Goal: Task Accomplishment & Management: Complete application form

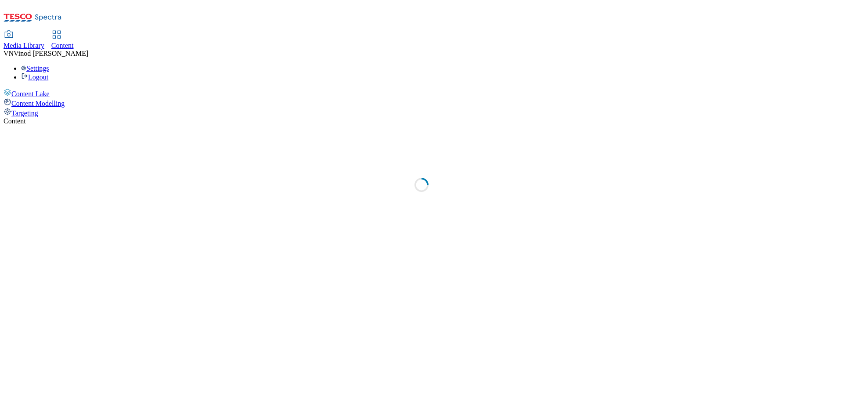
select select "ghs-uk"
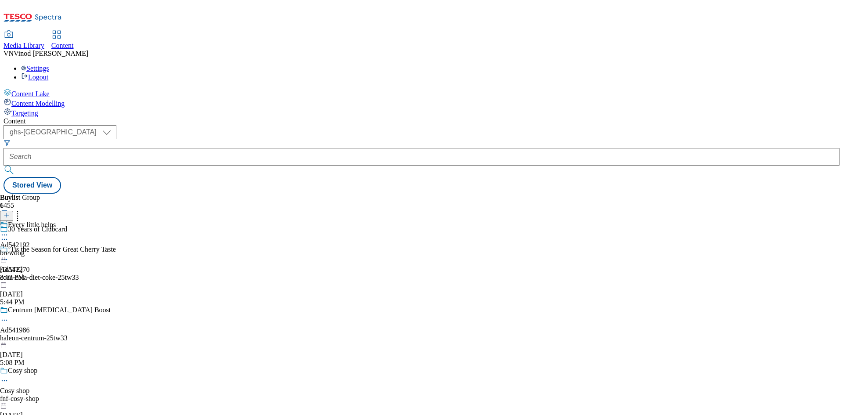
click at [10, 217] on icon at bounding box center [7, 220] width 6 height 6
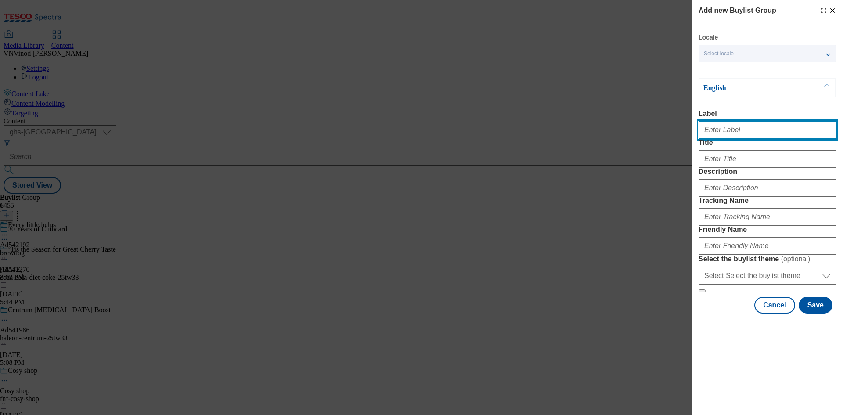
click at [764, 136] on input "Label" at bounding box center [767, 130] width 137 height 18
paste input "541232"
paste input "Marlow"
click at [730, 132] on input "Ad541232 Marlow" at bounding box center [767, 130] width 137 height 18
type input "Ad541232 marlow"
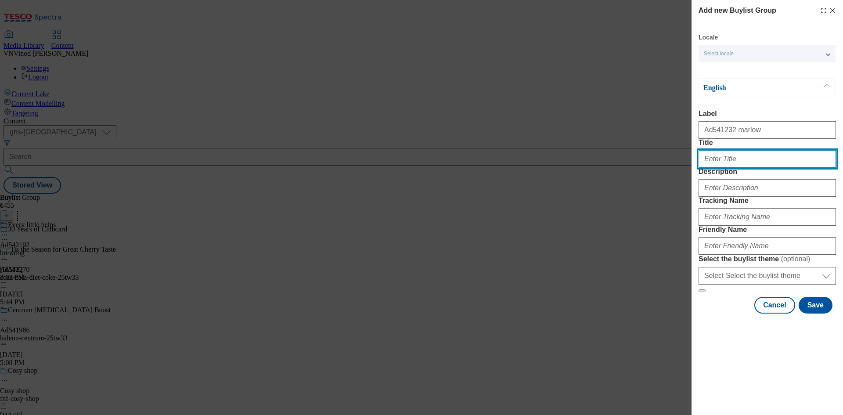
click at [757, 168] on input "Title" at bounding box center [767, 159] width 137 height 18
paste input "High protein with no artificial ingredients"
type input "High protein with no artificial ingredients"
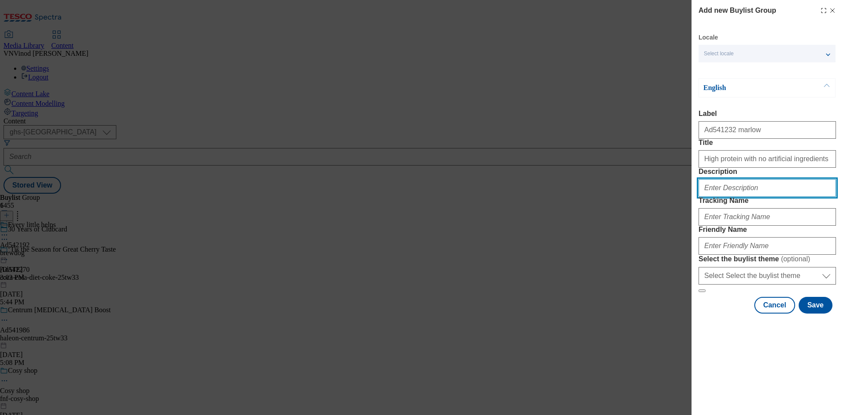
click at [750, 197] on input "Description" at bounding box center [767, 188] width 137 height 18
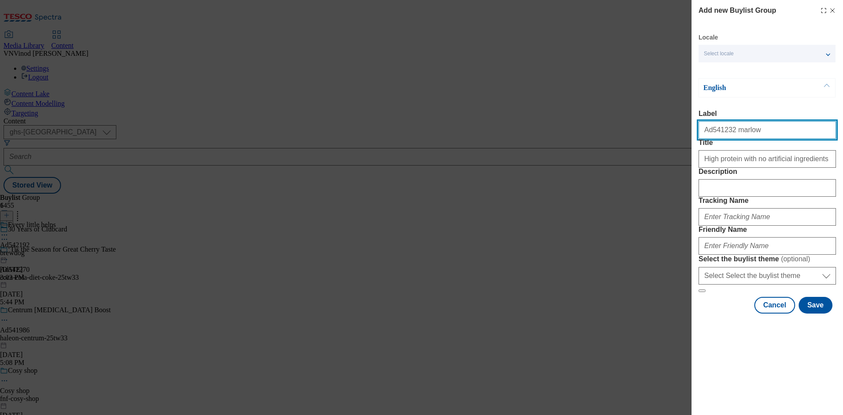
click at [720, 135] on input "Ad541232 marlow" at bounding box center [767, 130] width 137 height 18
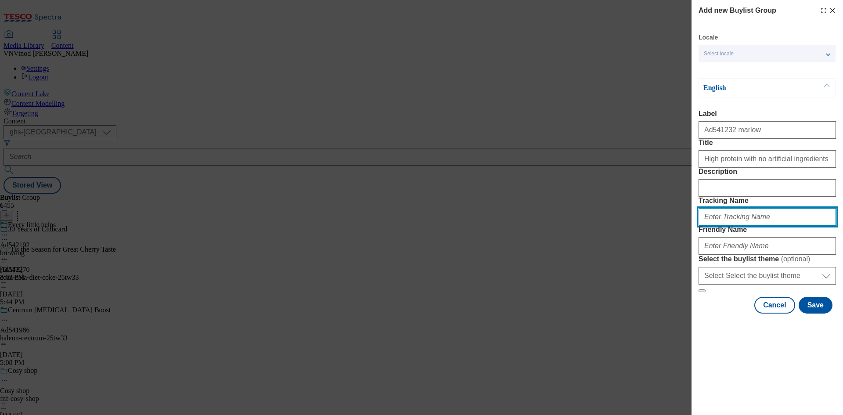
click at [731, 226] on input "Tracking Name" at bounding box center [767, 217] width 137 height 18
paste input "Ad541232"
click at [723, 226] on input "DH_ADAd541232" at bounding box center [767, 217] width 137 height 18
type input "DH_AD541232"
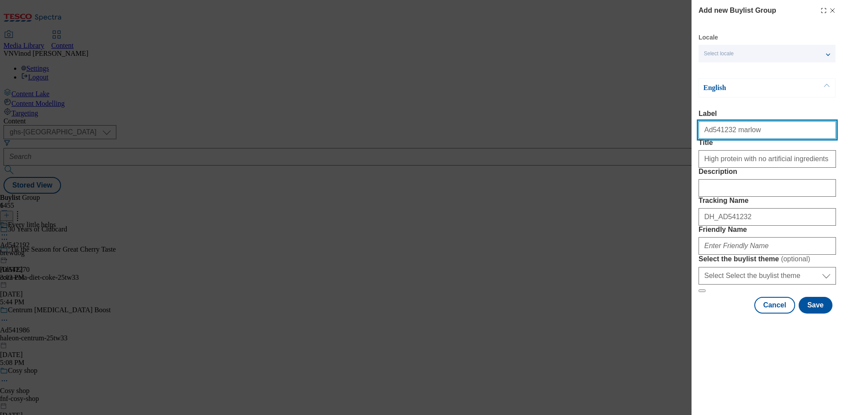
click at [738, 133] on input "Ad541232 marlow" at bounding box center [767, 130] width 137 height 18
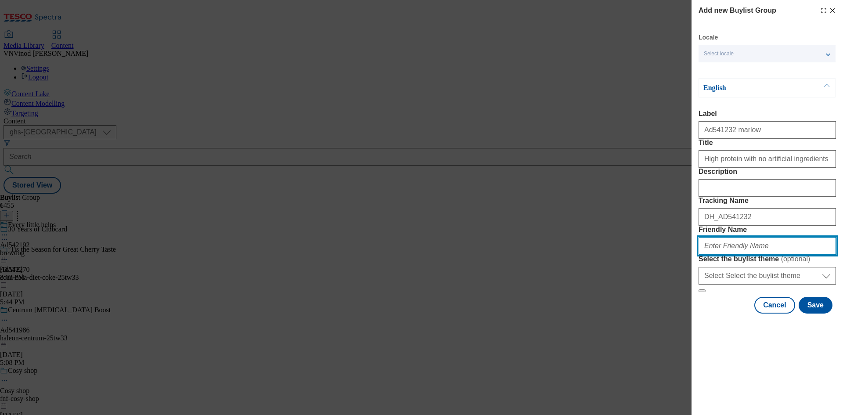
click at [739, 255] on input "Friendly Name" at bounding box center [767, 246] width 137 height 18
paste input "marlow"
drag, startPoint x: 767, startPoint y: 310, endPoint x: 360, endPoint y: 318, distance: 406.9
click at [360, 318] on div "Add new Buylist Group Locale Select locale English Welsh English Label Ad541232…" at bounding box center [421, 207] width 843 height 415
type input "marlow-quorn-25tw38"
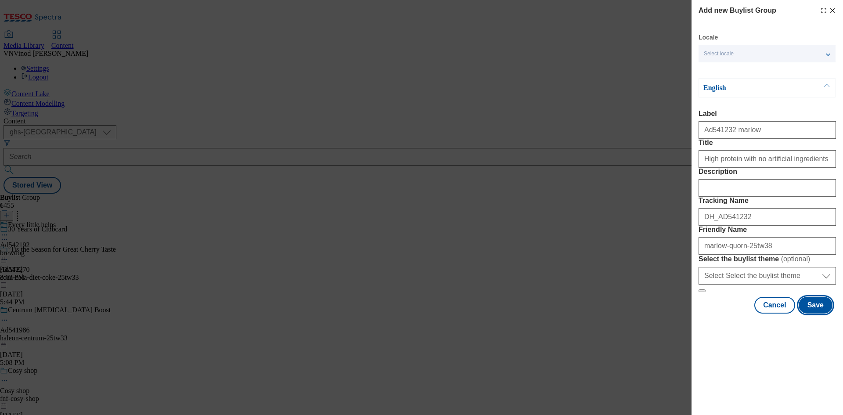
click at [818, 314] on button "Save" at bounding box center [816, 305] width 34 height 17
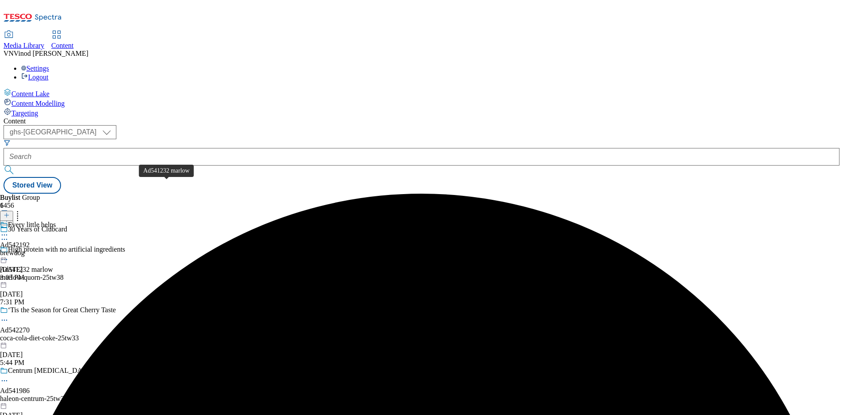
click at [53, 266] on div "Ad541232 marlow" at bounding box center [26, 270] width 53 height 8
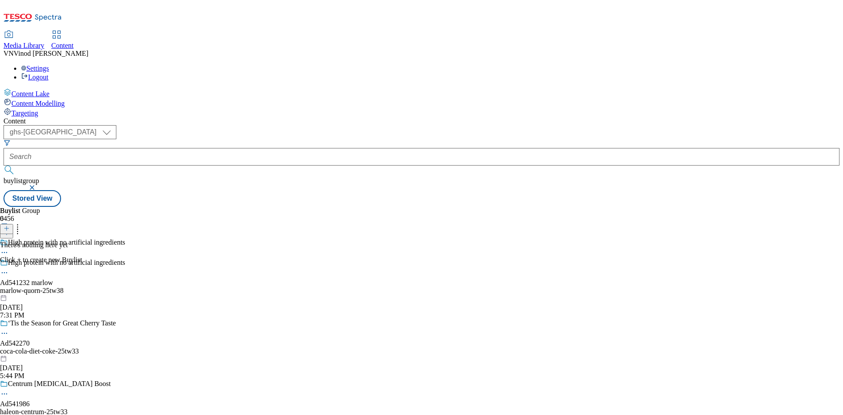
click at [10, 225] on icon at bounding box center [7, 228] width 6 height 6
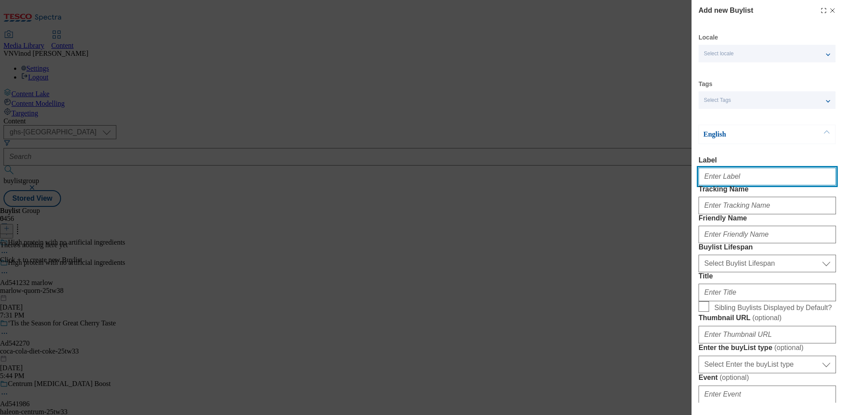
click at [727, 182] on input "Label" at bounding box center [767, 177] width 137 height 18
paste input "541232"
type input "Ad541232"
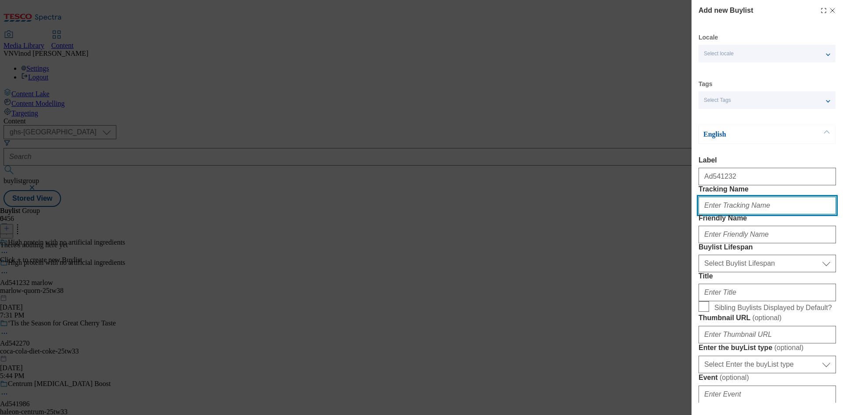
click at [733, 214] on input "Tracking Name" at bounding box center [767, 206] width 137 height 18
paste input "541232"
type input "DH_AD541232"
drag, startPoint x: 495, startPoint y: 137, endPoint x: 713, endPoint y: 213, distance: 231.1
click at [495, 137] on div "Add new Buylist Locale Select locale English Welsh Tags Select Tags fnf marketp…" at bounding box center [421, 207] width 843 height 415
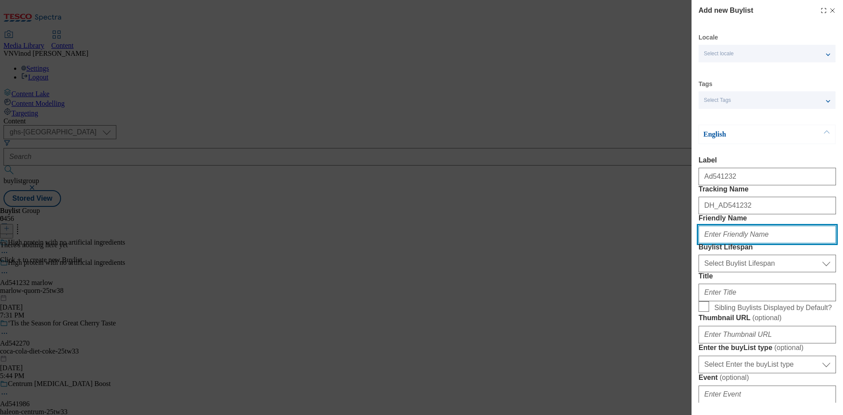
click at [725, 243] on input "Friendly Name" at bounding box center [767, 235] width 137 height 18
paste input "marlow"
type input "marlow"
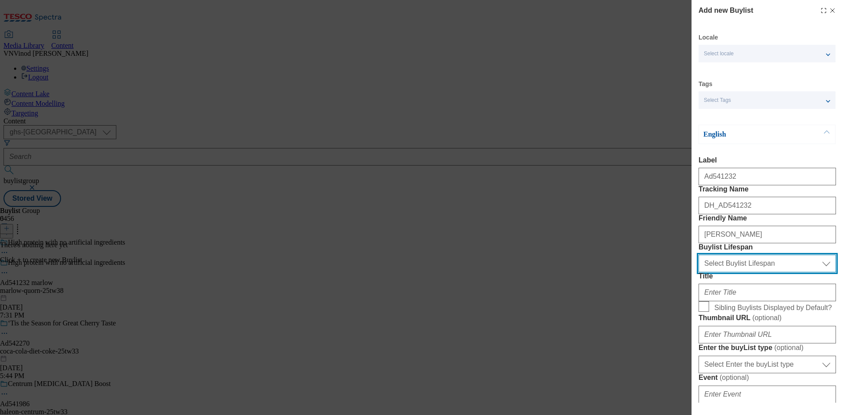
click at [765, 272] on select "Select Buylist Lifespan evergreen seasonal tactical" at bounding box center [767, 264] width 137 height 18
select select "tactical"
click at [699, 272] on select "Select Buylist Lifespan evergreen seasonal tactical" at bounding box center [767, 264] width 137 height 18
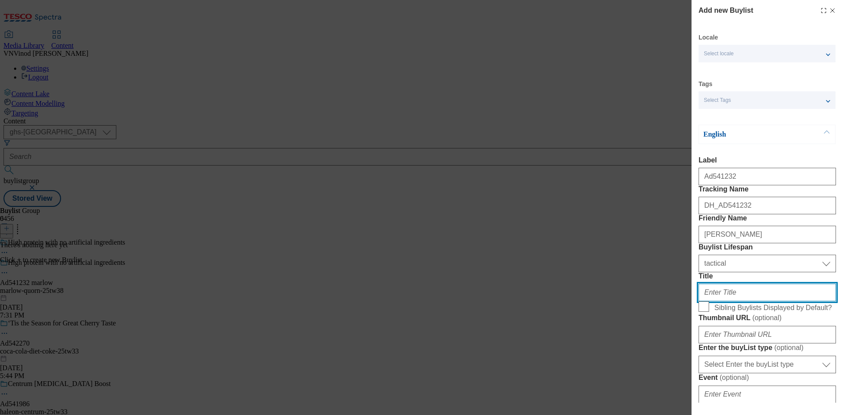
click at [736, 301] on input "Title" at bounding box center [767, 293] width 137 height 18
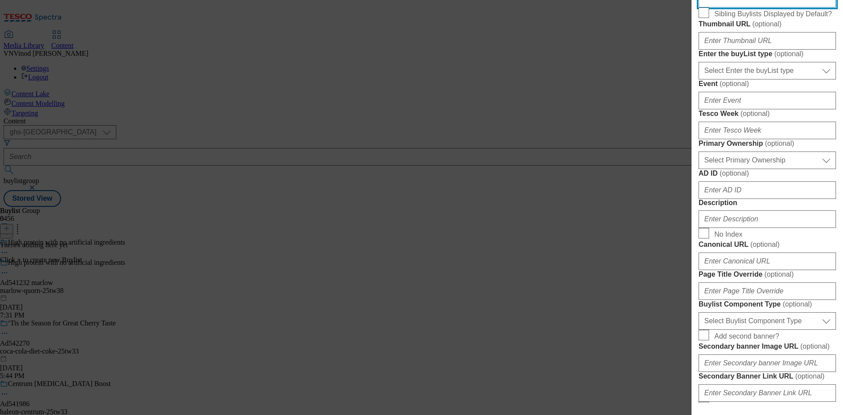
scroll to position [308, 0]
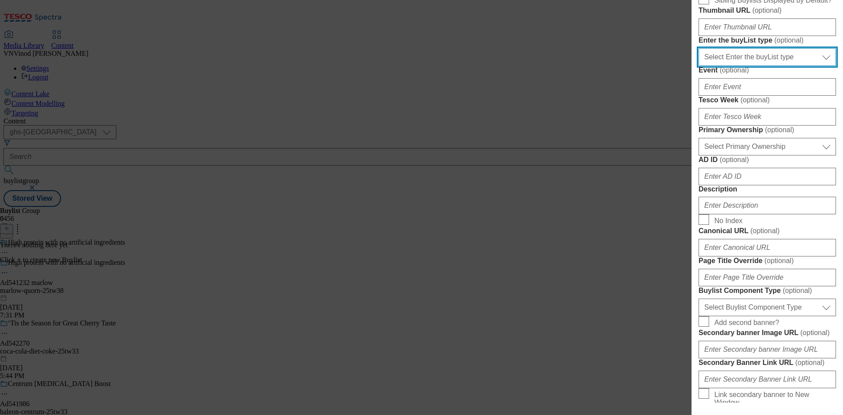
click at [785, 66] on select "Select Enter the buyList type event supplier funded long term >4 weeks supplier…" at bounding box center [767, 57] width 137 height 18
select select "supplier funded short term 1-3 weeks"
click at [699, 66] on select "Select Enter the buyList type event supplier funded long term >4 weeks supplier…" at bounding box center [767, 57] width 137 height 18
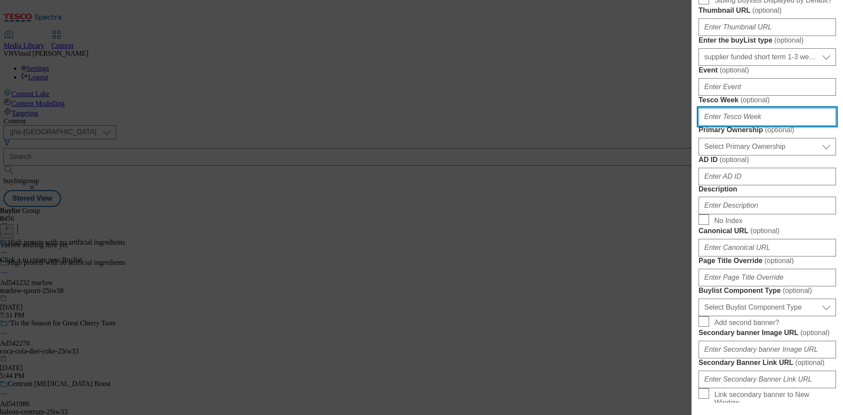
click at [743, 126] on input "Tesco Week ( optional )" at bounding box center [767, 117] width 137 height 18
type input "38"
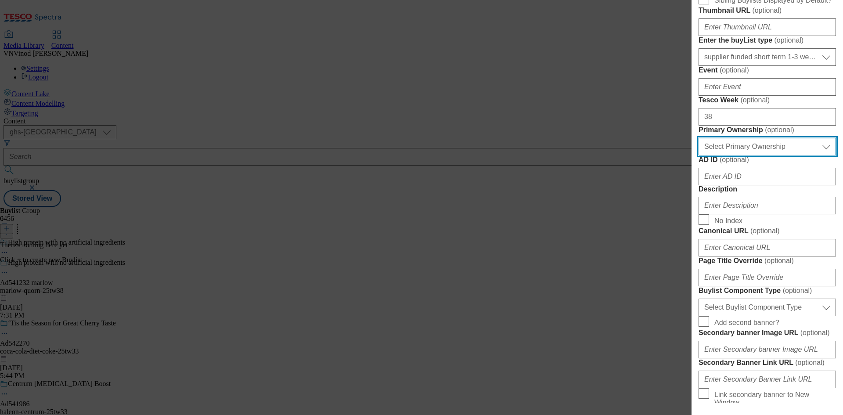
click at [749, 156] on select "Select Primary Ownership tesco dunnhumby" at bounding box center [767, 147] width 137 height 18
select select "dunnhumby"
click at [699, 156] on select "Select Primary Ownership tesco dunnhumby" at bounding box center [767, 147] width 137 height 18
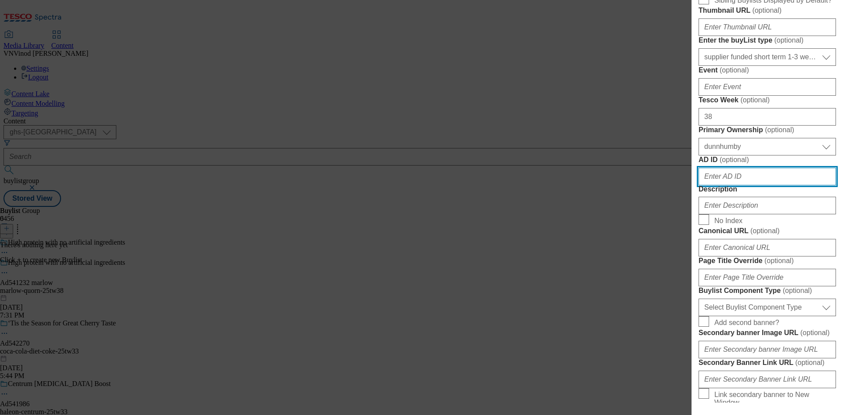
click at [742, 185] on input "AD ID ( optional )" at bounding box center [767, 177] width 137 height 18
paste input "541232"
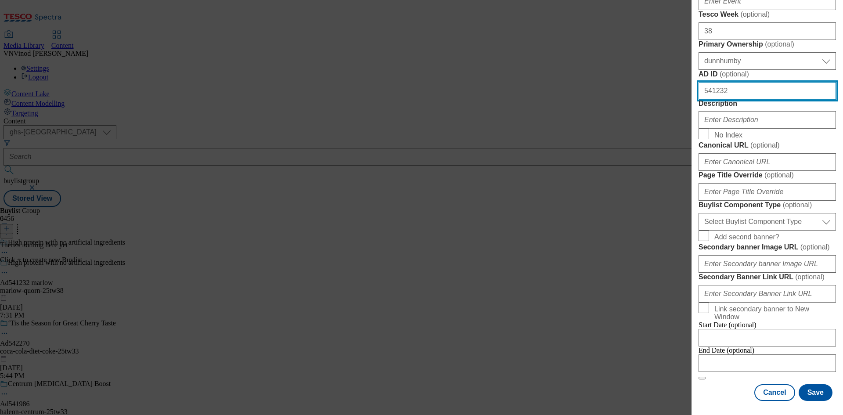
scroll to position [395, 0]
type input "541232"
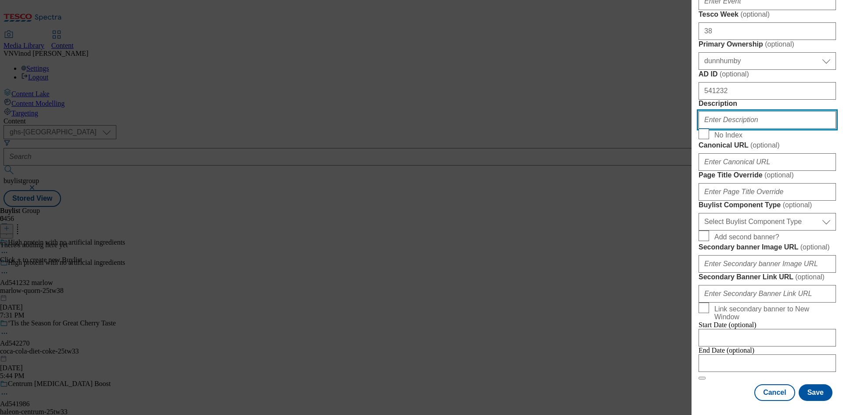
click at [753, 129] on input "Description" at bounding box center [767, 120] width 137 height 18
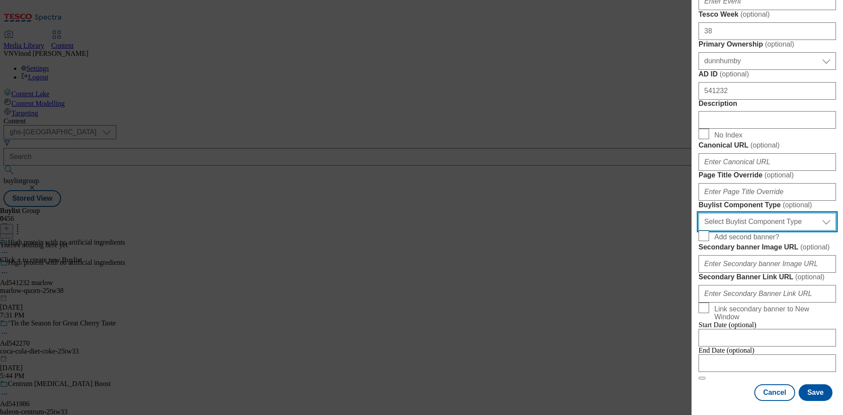
click at [780, 231] on select "Select Buylist Component Type Banner Competition Header Meal" at bounding box center [767, 222] width 137 height 18
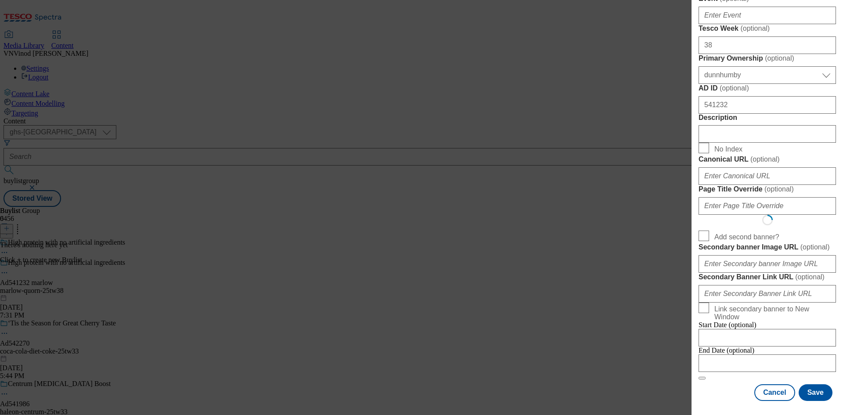
select select "Banner"
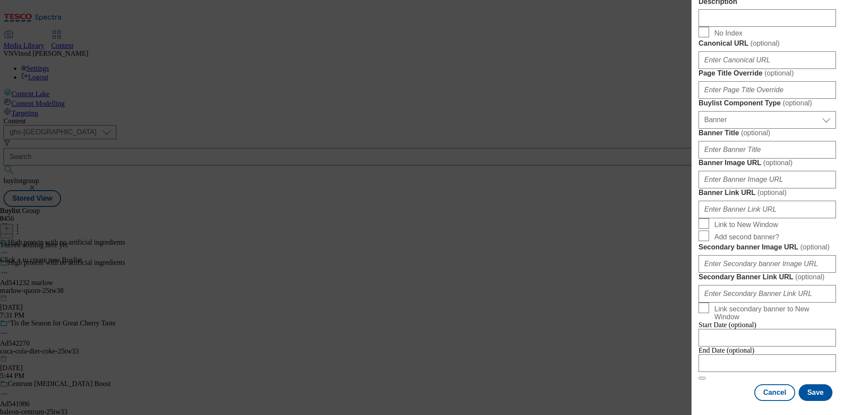
scroll to position [871, 0]
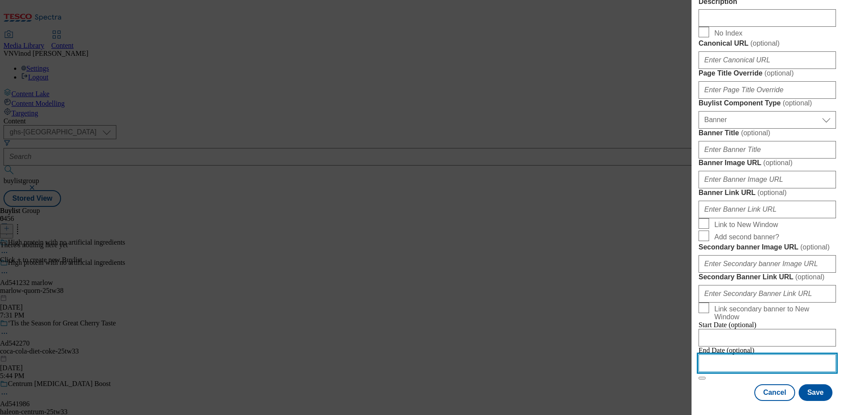
click at [743, 355] on input "Modal" at bounding box center [767, 364] width 137 height 18
select select "2025"
select select "October"
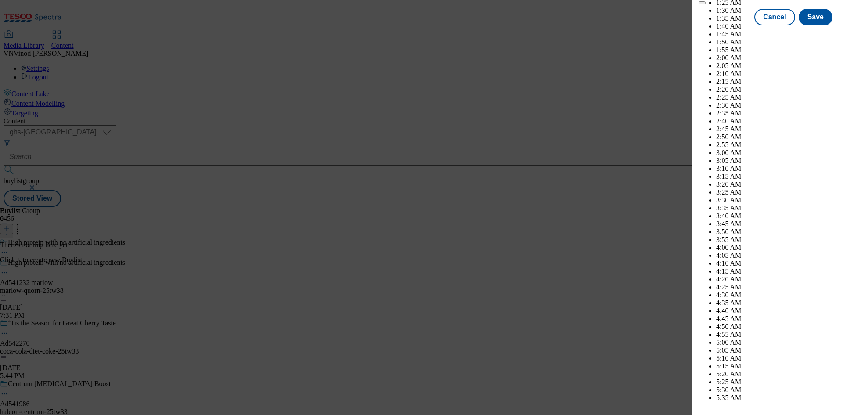
scroll to position [3799, 0]
select select "2026"
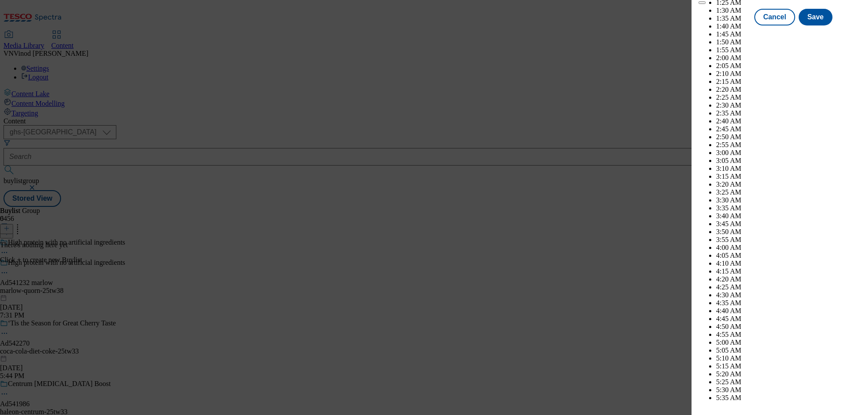
select select "February"
click at [811, 33] on button "Save" at bounding box center [816, 25] width 34 height 17
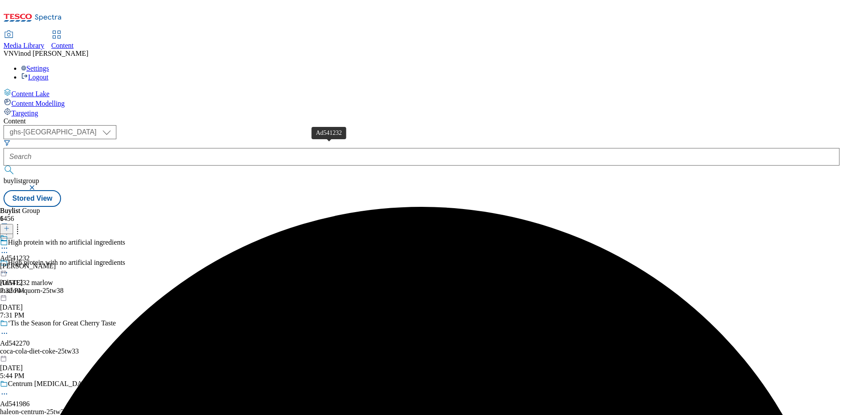
click at [30, 254] on div "Ad541232" at bounding box center [15, 258] width 30 height 8
click at [10, 225] on icon at bounding box center [7, 228] width 6 height 6
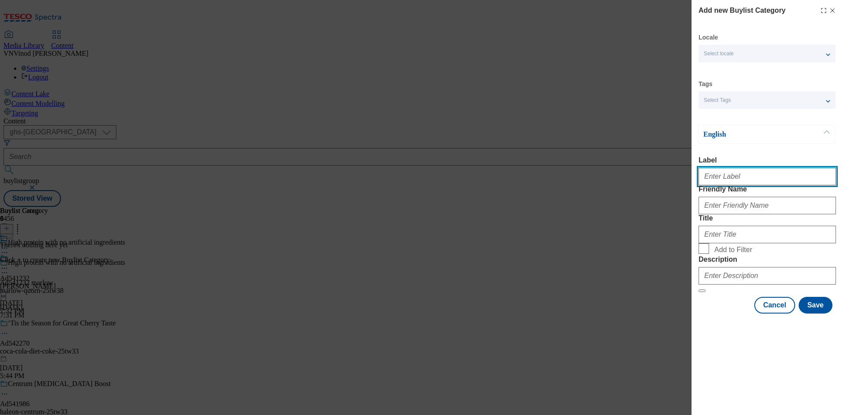
click at [740, 181] on input "Label" at bounding box center [767, 177] width 137 height 18
paste input "541232"
type input "Ad541232"
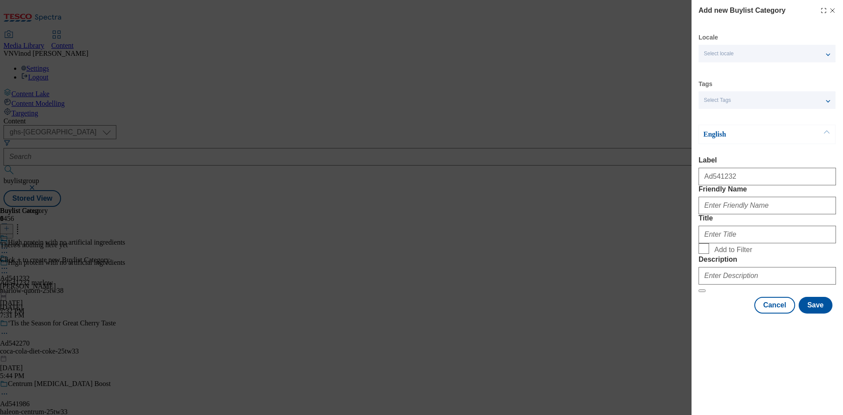
click at [631, 57] on div "Add new Buylist Category Locale Select locale English Welsh Tags Select Tags fn…" at bounding box center [421, 207] width 843 height 415
click at [748, 214] on input "Friendly Name" at bounding box center [767, 206] width 137 height 18
paste input "marlow-quorn"
type input "marlow-quorn"
click at [723, 243] on input "Title" at bounding box center [767, 235] width 137 height 18
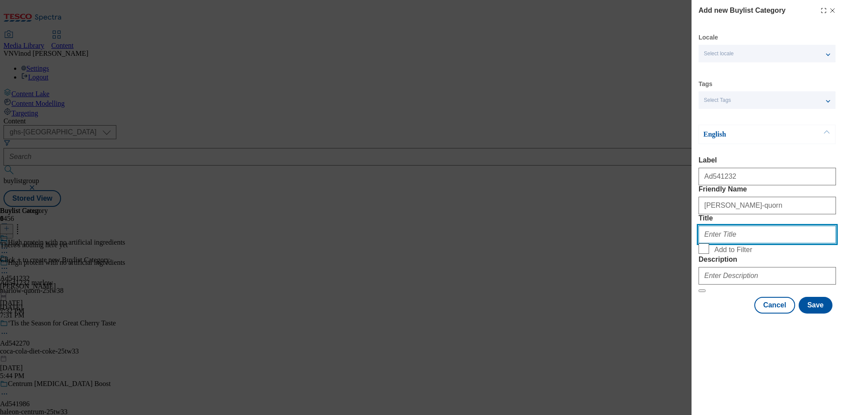
paste input "Marlow"
type input "Marlow"
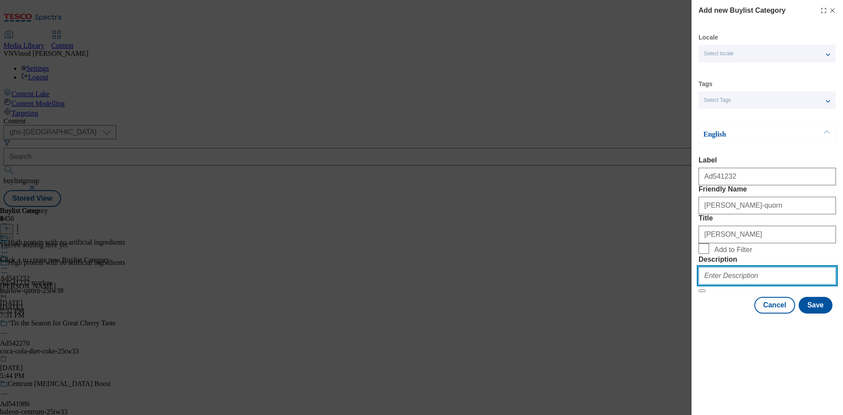
click at [731, 285] on input "Description" at bounding box center [767, 276] width 137 height 18
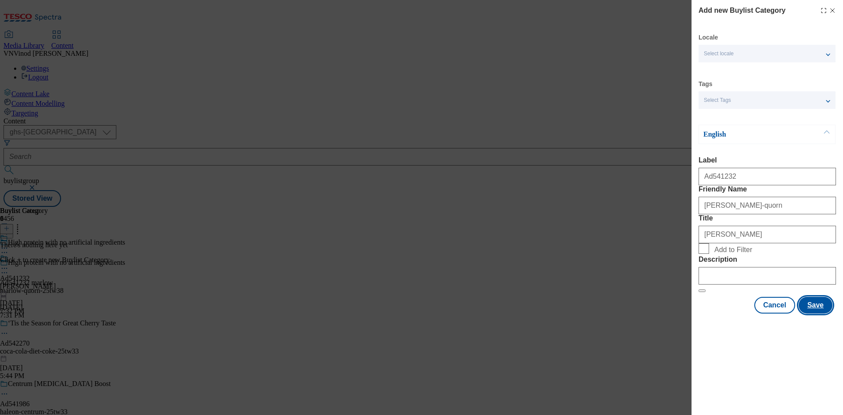
drag, startPoint x: 820, startPoint y: 374, endPoint x: 817, endPoint y: 367, distance: 7.5
click at [820, 314] on button "Save" at bounding box center [816, 305] width 34 height 17
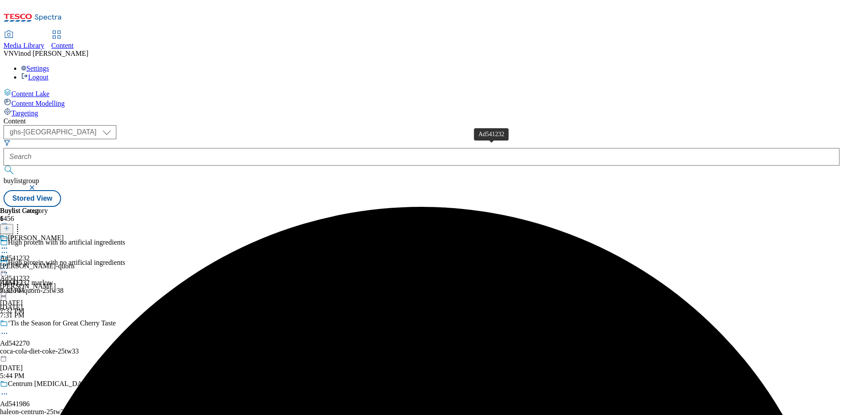
click at [30, 254] on div "Ad541232" at bounding box center [15, 258] width 30 height 8
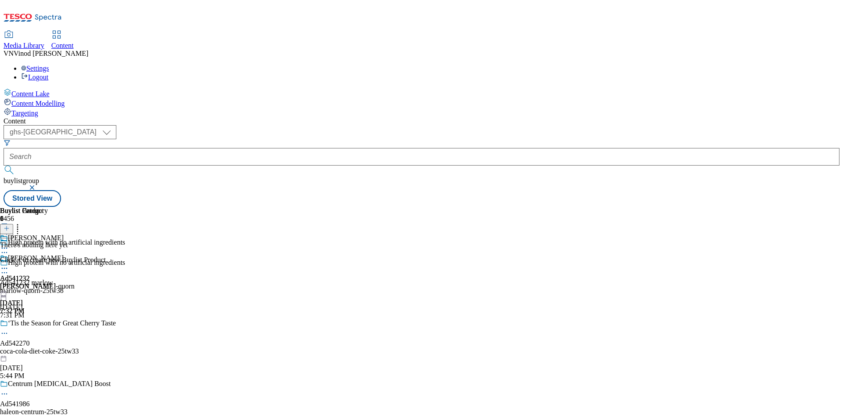
click at [7, 226] on line at bounding box center [7, 228] width 0 height 4
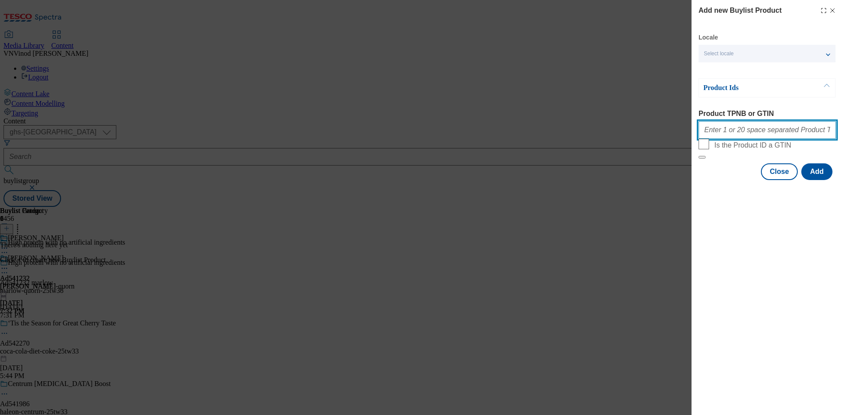
click at [739, 130] on input "Product TPNB or GTIN" at bounding box center [767, 130] width 137 height 18
paste input "52473996 52399928 64725295 65560470 57601089, 52473996 52399928 64725295 655604…"
type input "52473996 52399928 64725295 65560470 57601089, 52473996 52399928 64725295 655604…"
click at [821, 180] on button "Add" at bounding box center [817, 171] width 31 height 17
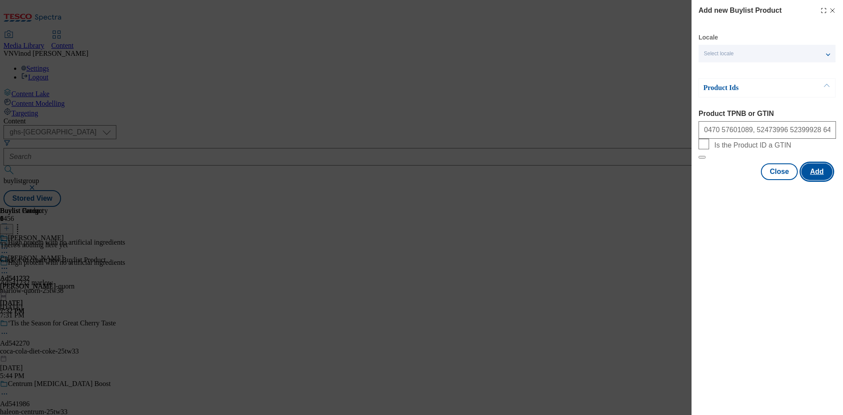
scroll to position [0, 0]
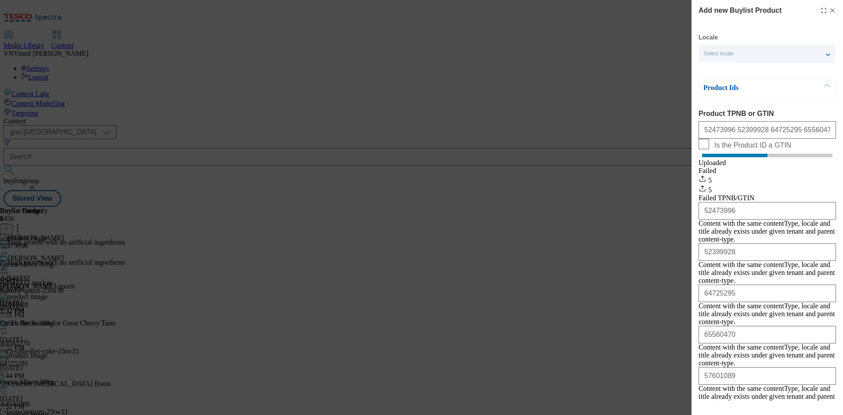
drag, startPoint x: 827, startPoint y: 10, endPoint x: 843, endPoint y: 21, distance: 19.6
click at [829, 10] on icon "Modal" at bounding box center [832, 10] width 7 height 7
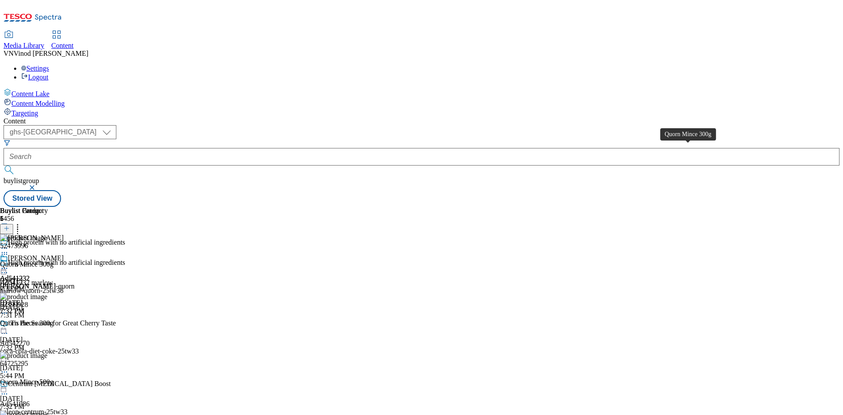
click at [54, 260] on div "Quorn Mince 300g" at bounding box center [27, 264] width 54 height 8
copy div "Quorn Mince 300g"
click at [9, 268] on icon at bounding box center [4, 272] width 9 height 9
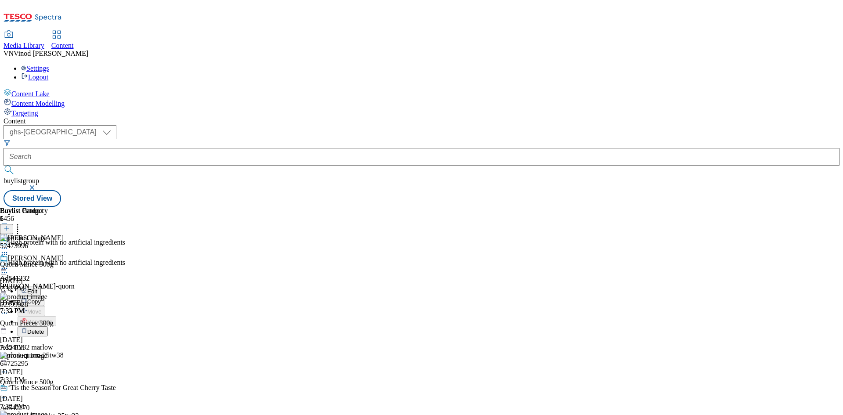
click at [37, 288] on span "Edit" at bounding box center [32, 291] width 10 height 7
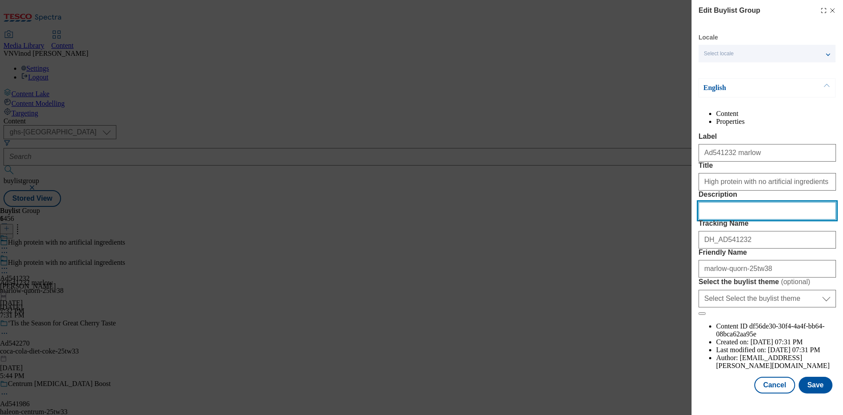
click at [735, 220] on input "Description" at bounding box center [767, 211] width 137 height 18
paste input "Quorn Mince 300g"
type input "Quorn Mince 300g"
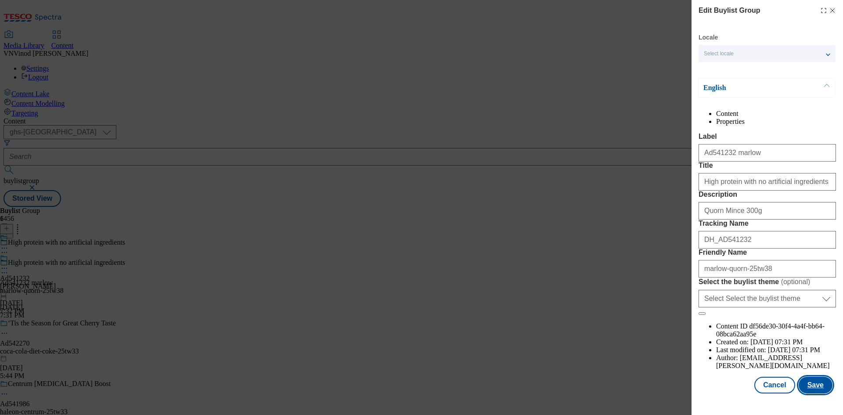
click at [822, 394] on button "Save" at bounding box center [816, 385] width 34 height 17
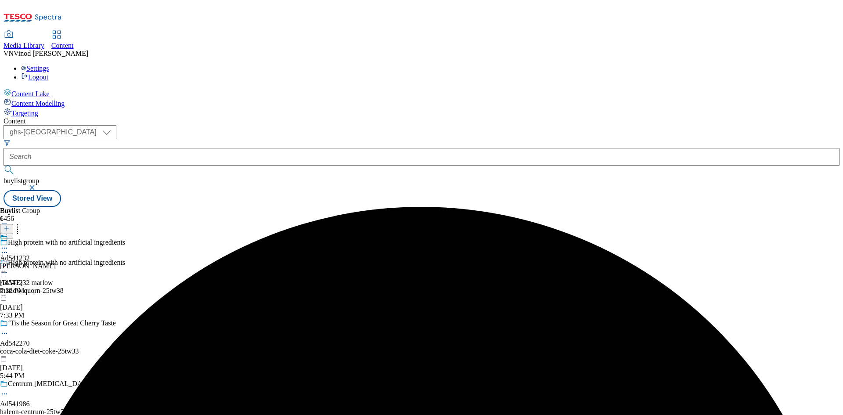
click at [9, 244] on icon at bounding box center [4, 248] width 9 height 9
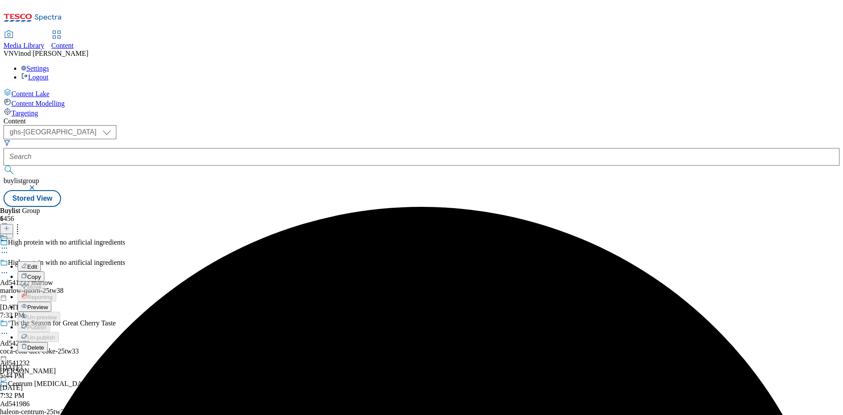
click at [41, 261] on button "Edit" at bounding box center [29, 266] width 23 height 10
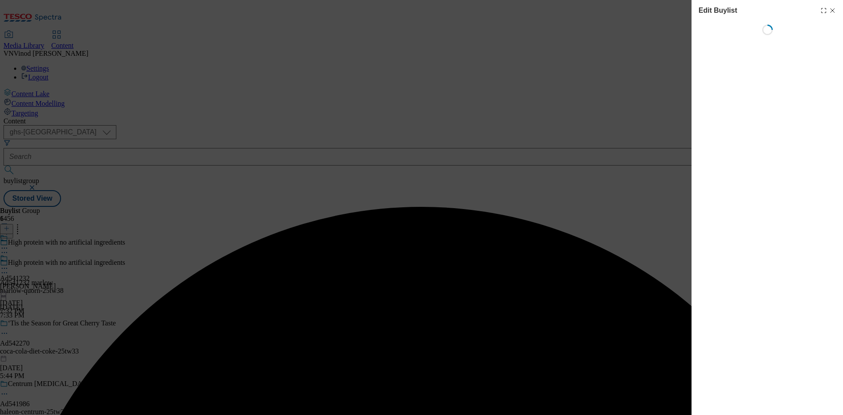
select select "tactical"
select select "supplier funded short term 1-3 weeks"
select select "dunnhumby"
select select "Banner"
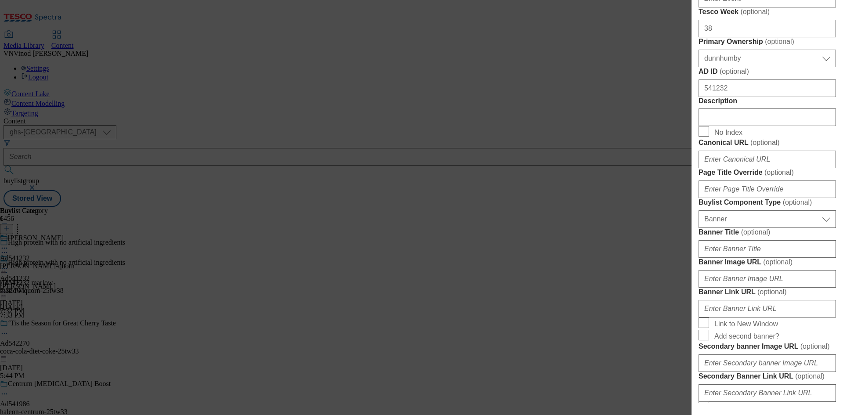
scroll to position [439, 0]
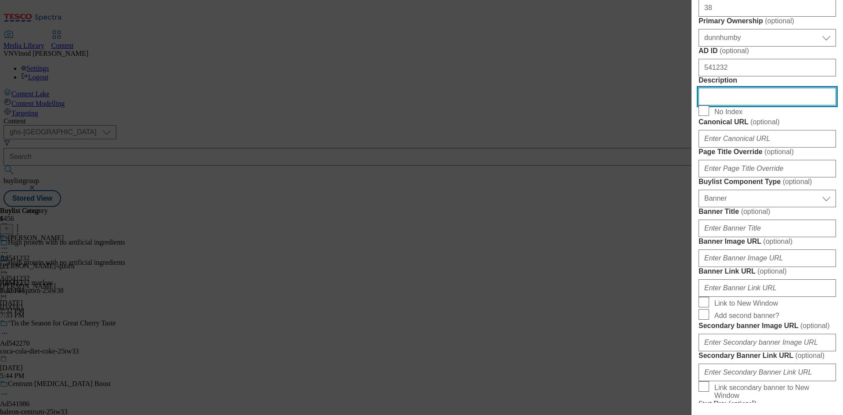
click at [762, 105] on input "Description" at bounding box center [767, 97] width 137 height 18
paste input "Quorn Mince 300g"
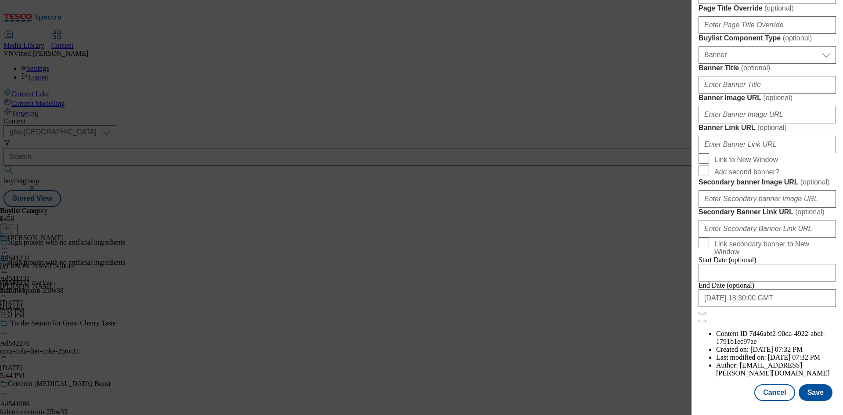
scroll to position [909, 0]
type input "Quorn Mince 300g"
click at [809, 392] on button "Save" at bounding box center [816, 392] width 34 height 17
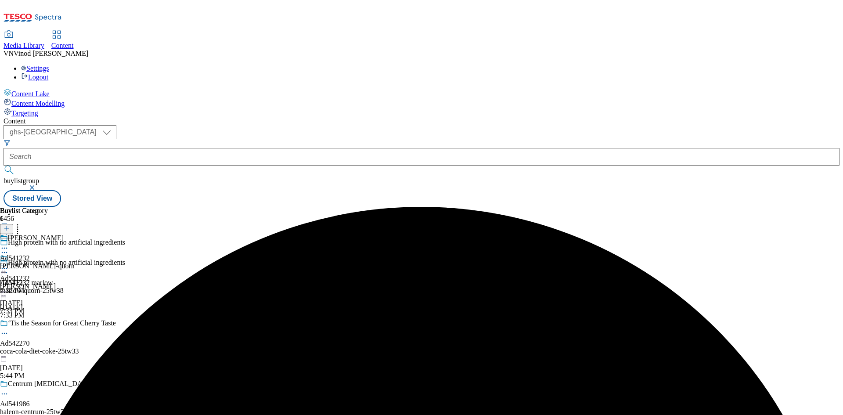
click at [9, 244] on icon at bounding box center [4, 248] width 9 height 9
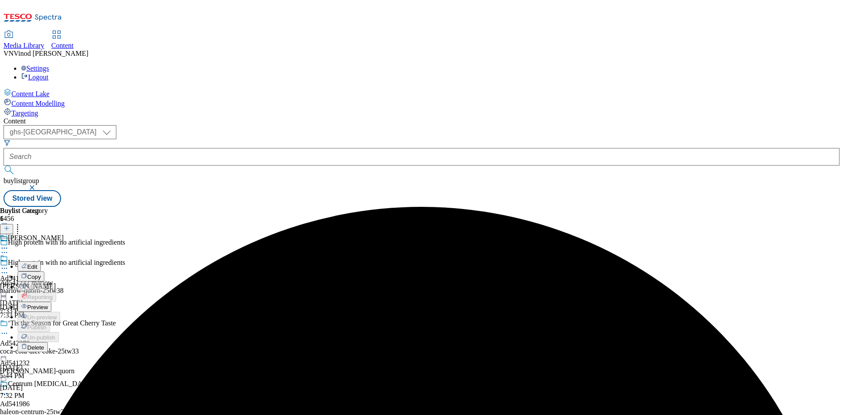
click at [37, 264] on span "Edit" at bounding box center [32, 267] width 10 height 7
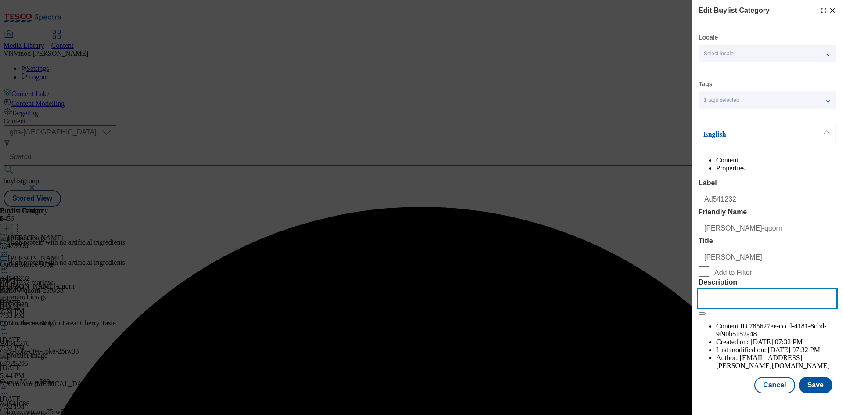
click at [737, 308] on input "Description" at bounding box center [767, 299] width 137 height 18
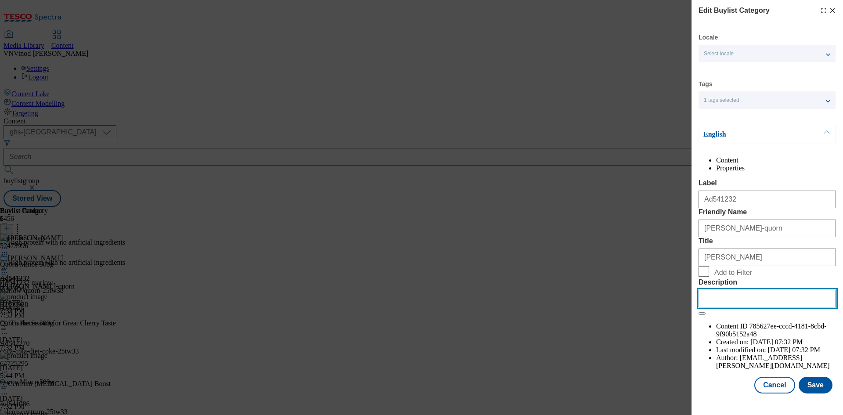
paste input "Quorn Mince 300g"
type input "Quorn Mince 300g"
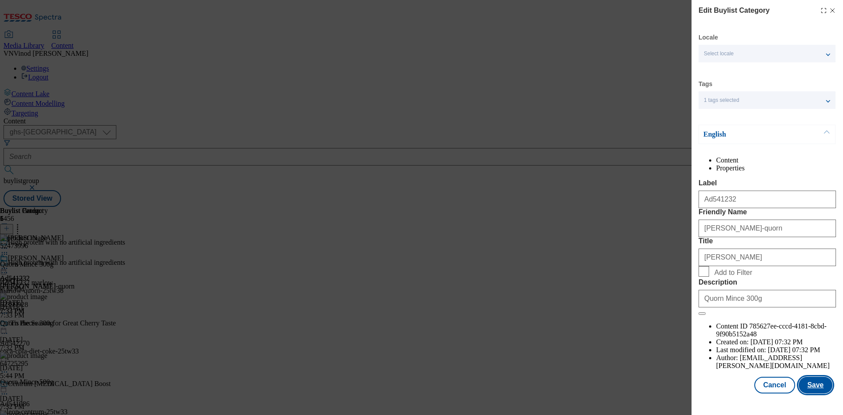
click at [814, 391] on button "Save" at bounding box center [816, 385] width 34 height 17
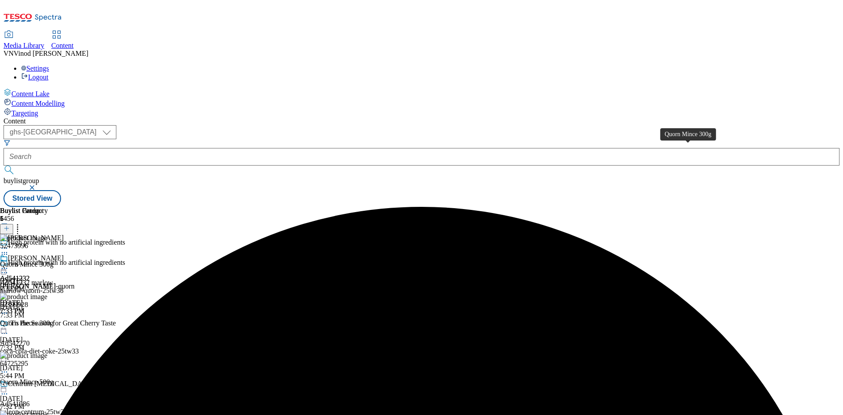
click at [54, 260] on div "Quorn Mince 300g" at bounding box center [27, 264] width 54 height 8
copy div "Quorn Mince 300g"
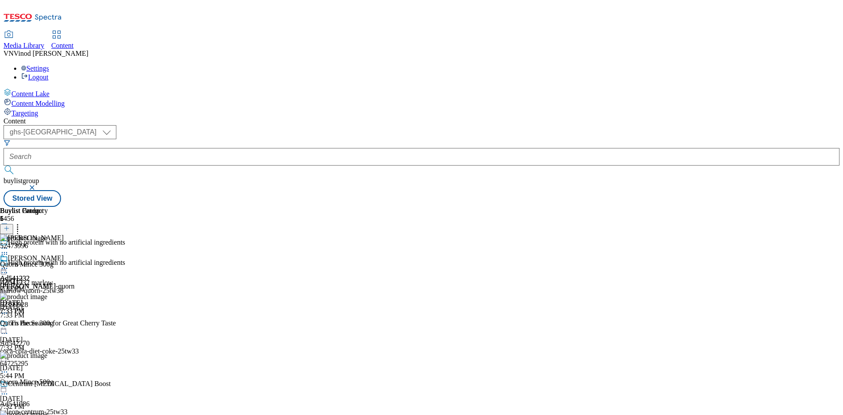
click at [641, 117] on div "Content ( optional ) ghs-roi ghs-uk ghs-uk buylistgroup Stored View Buylist Gro…" at bounding box center [422, 162] width 836 height 90
click at [54, 319] on div "Quorn Pieces 300g" at bounding box center [27, 323] width 54 height 8
copy div "Quorn Pieces 300g"
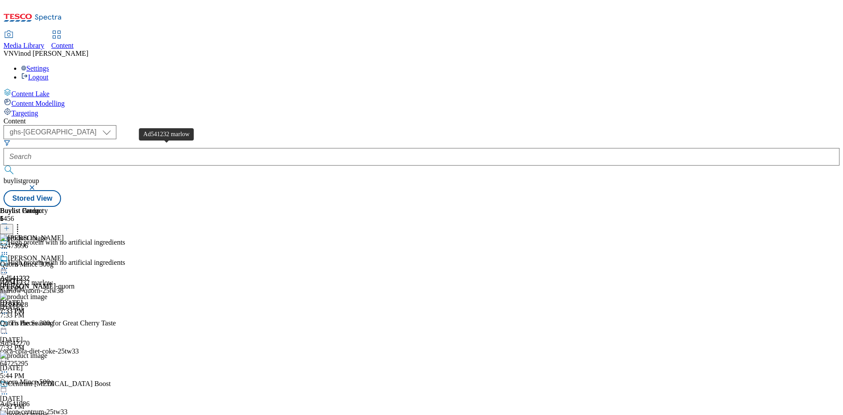
drag, startPoint x: 159, startPoint y: 147, endPoint x: 294, endPoint y: 76, distance: 152.5
click at [53, 279] on div "Ad541232 marlow" at bounding box center [26, 283] width 53 height 8
